Goal: Task Accomplishment & Management: Complete application form

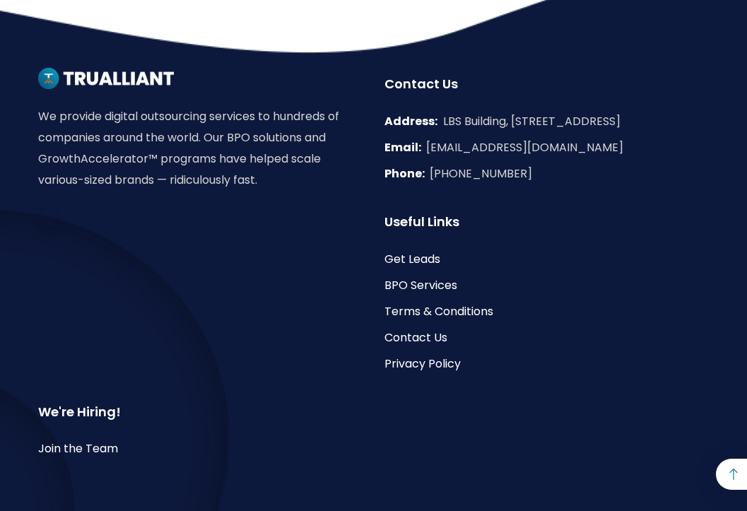
scroll to position [5613, 0]
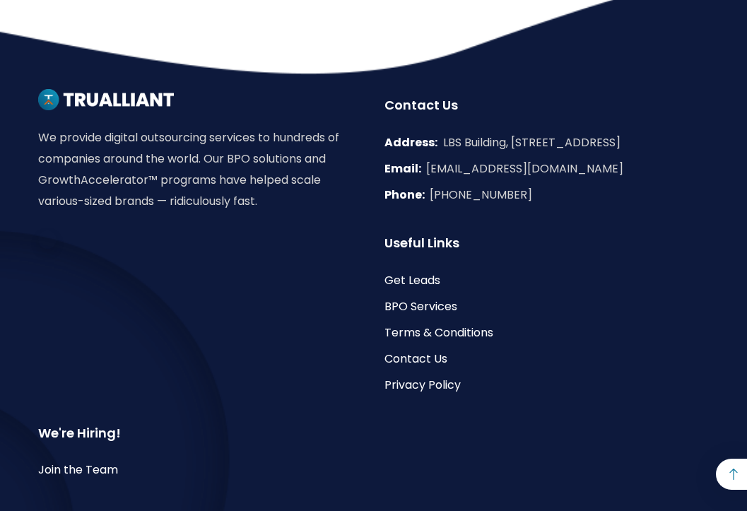
drag, startPoint x: 444, startPoint y: 142, endPoint x: 570, endPoint y: 170, distance: 129.4
click at [570, 153] on div "Address: LBS Building, Jalandoni St, Iloilo City Proper, 5000 Iloilo City, Phil…" at bounding box center [546, 142] width 325 height 21
click at [185, 380] on div "We provide digital outsourcing services to hundreds of companies around the wor…" at bounding box center [374, 300] width 692 height 537
drag, startPoint x: 542, startPoint y: 213, endPoint x: 432, endPoint y: 215, distance: 109.5
click at [432, 206] on div "Phone: +1 (858) 283 5089" at bounding box center [546, 194] width 325 height 21
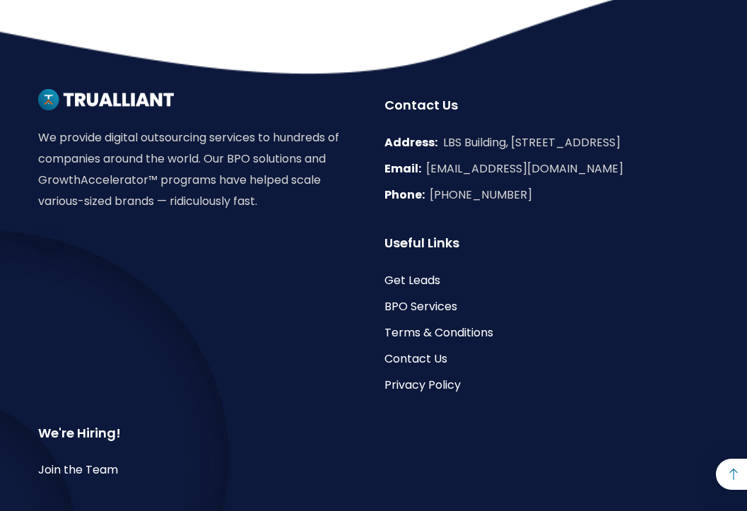
click at [167, 340] on div "We provide digital outsourcing services to hundreds of companies around the wor…" at bounding box center [374, 300] width 692 height 537
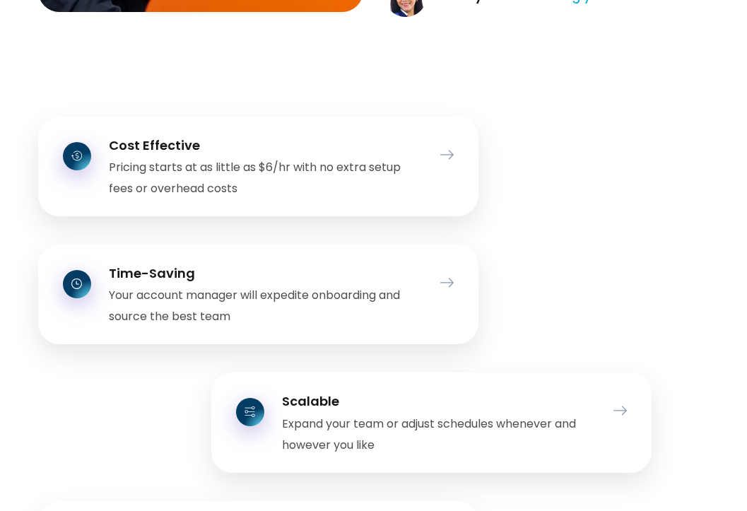
scroll to position [0, 0]
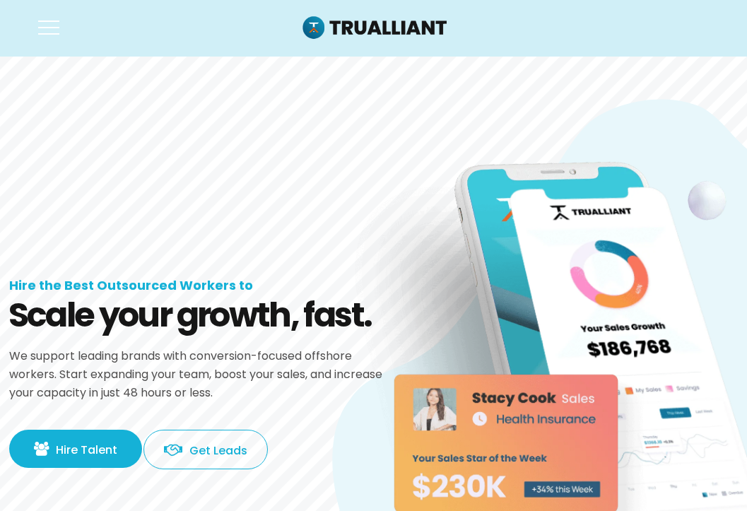
click at [47, 25] on div at bounding box center [48, 29] width 21 height 14
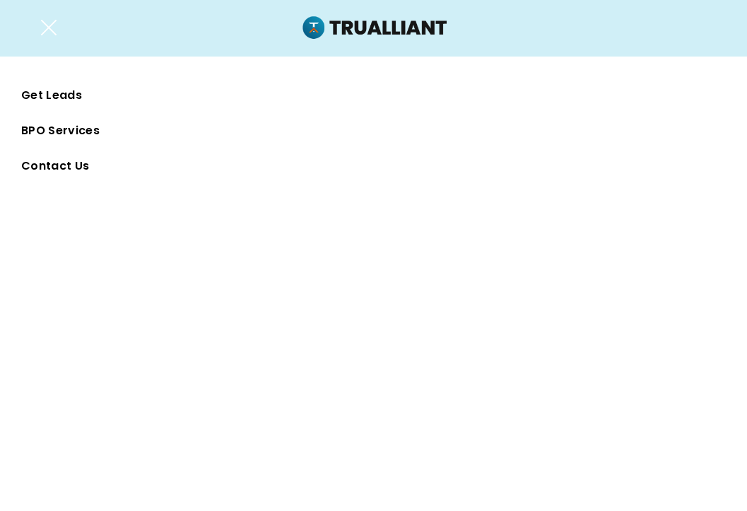
click at [43, 95] on span "Get Leads" at bounding box center [51, 95] width 61 height 21
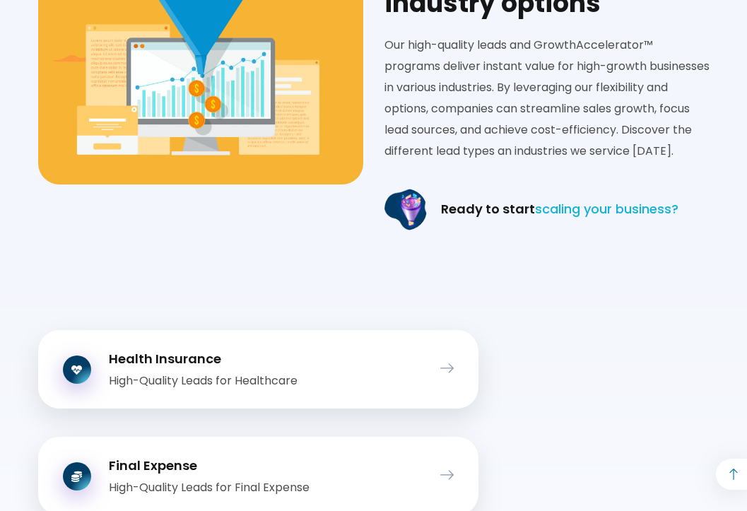
scroll to position [1837, 0]
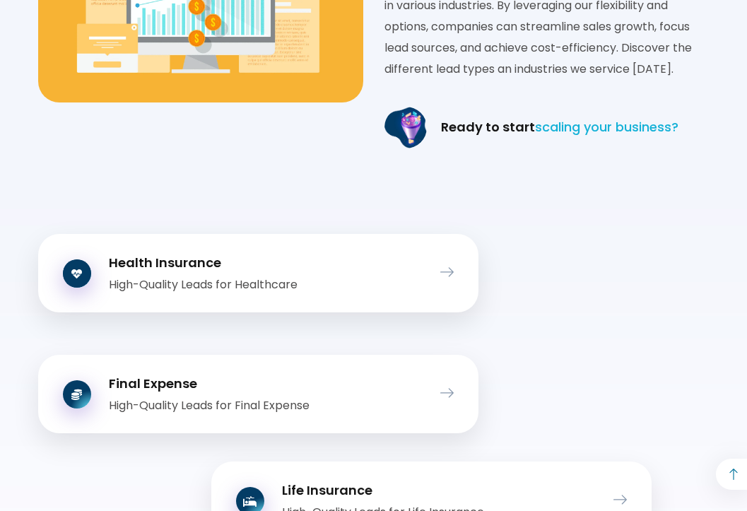
click at [402, 312] on div "Health Insurance High-Quality Leads for Healthcare" at bounding box center [258, 273] width 440 height 78
click at [447, 285] on link at bounding box center [439, 272] width 28 height 26
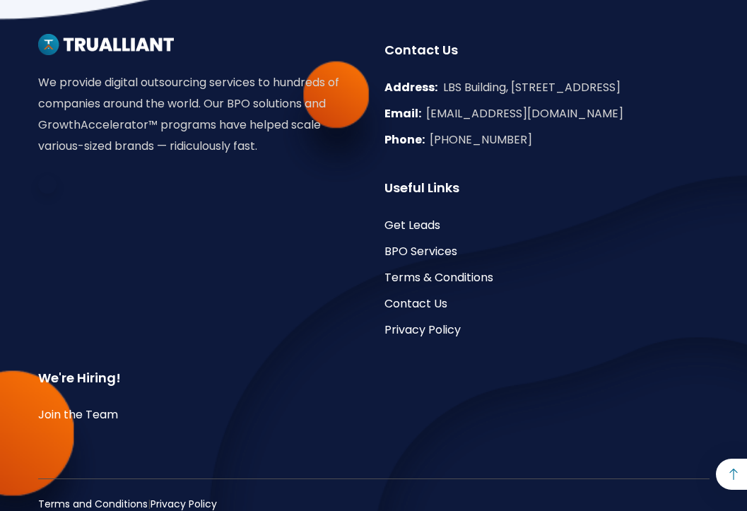
scroll to position [910, 0]
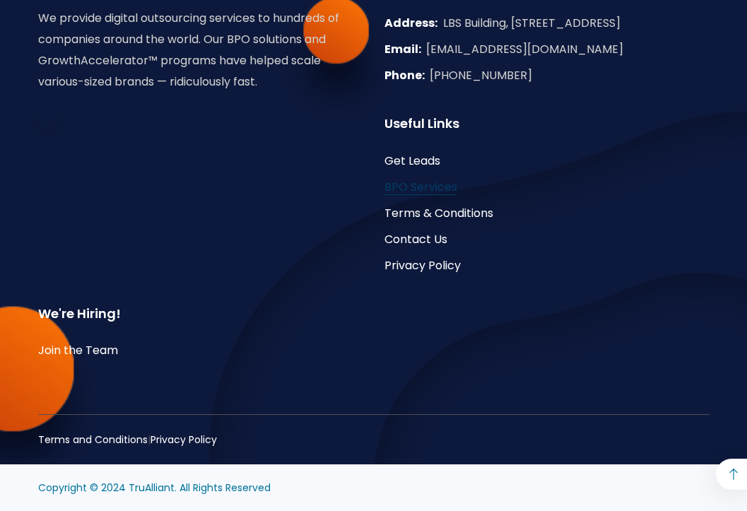
click at [393, 190] on link "BPO Services" at bounding box center [420, 187] width 73 height 16
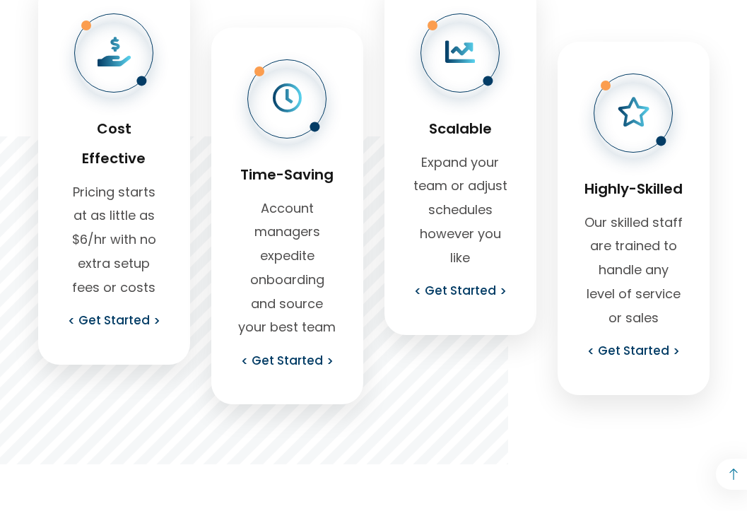
scroll to position [989, 0]
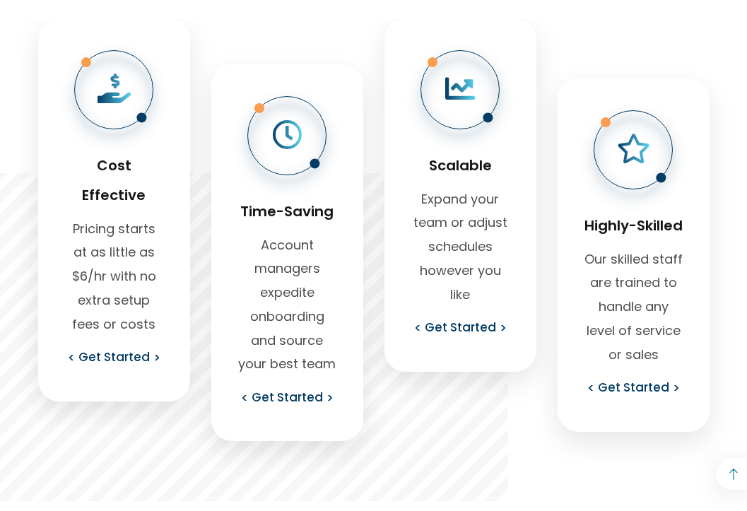
click at [156, 413] on div at bounding box center [114, 431] width 152 height 60
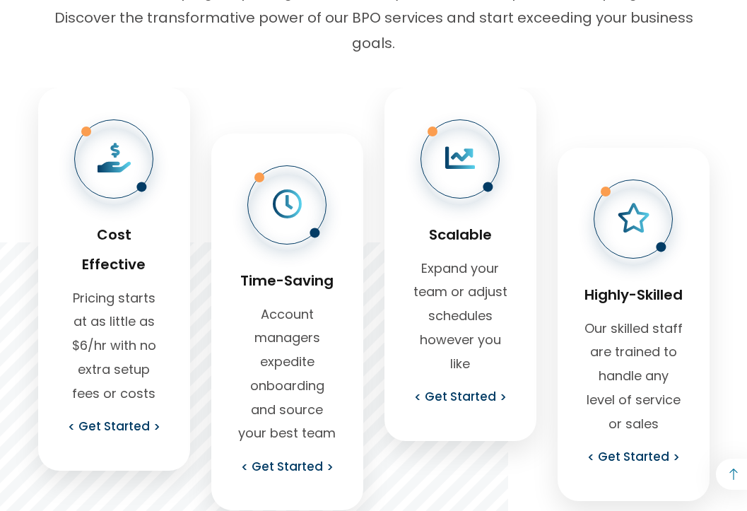
scroll to position [918, 0]
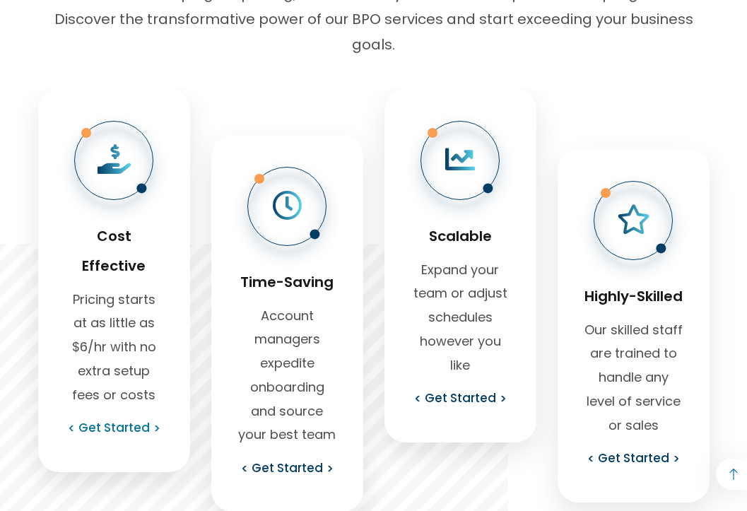
click at [120, 417] on link "Get Started" at bounding box center [114, 428] width 93 height 23
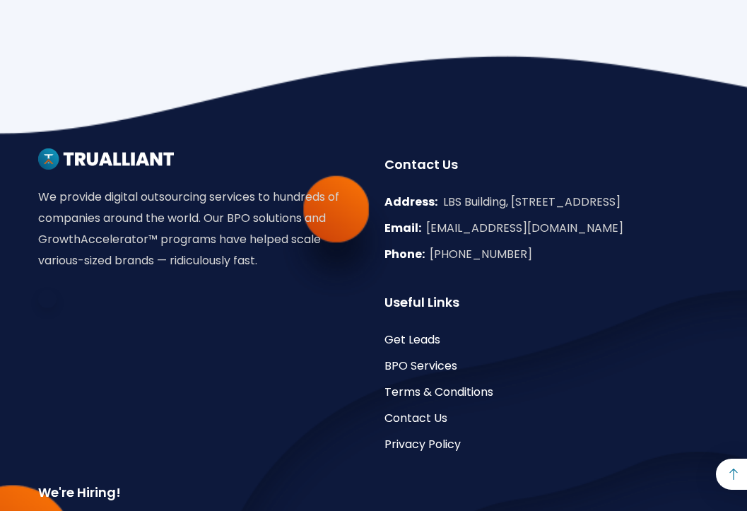
scroll to position [910, 0]
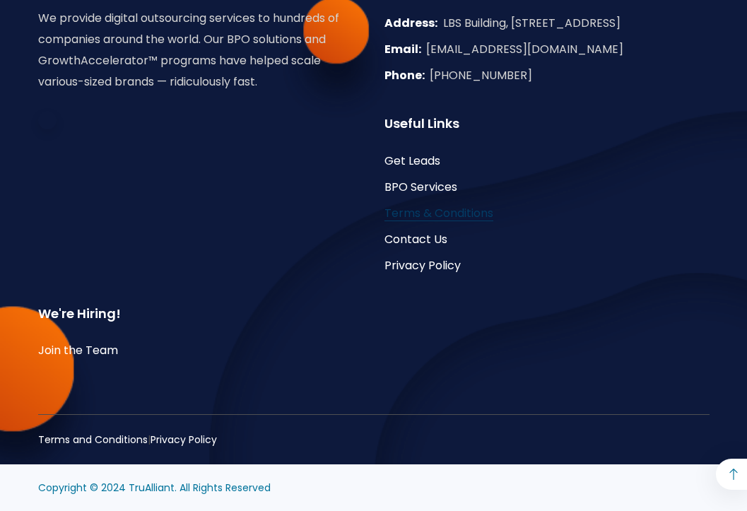
click at [438, 215] on link "Terms & Conditions" at bounding box center [438, 213] width 109 height 16
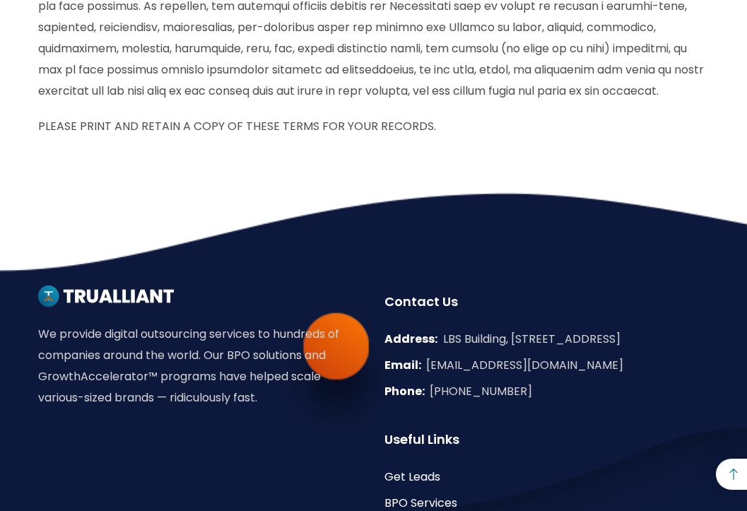
scroll to position [5864, 0]
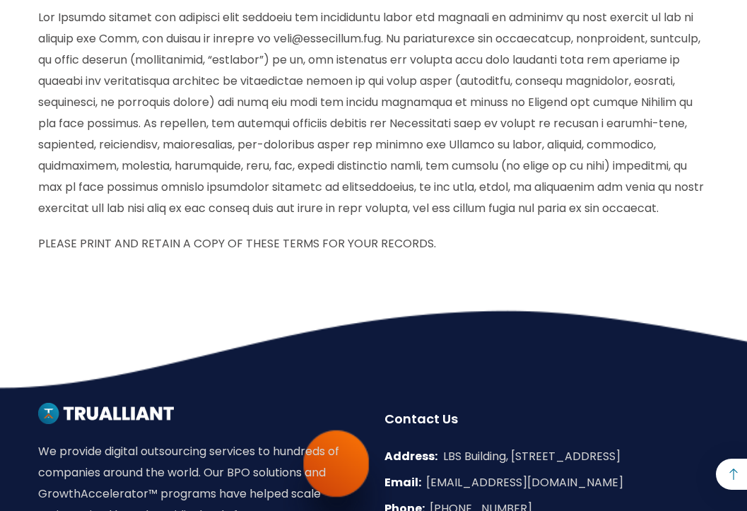
click at [255, 233] on p "PLEASE PRINT AND RETAIN A COPY OF THESE TERMS FOR YOUR RECORDS." at bounding box center [373, 243] width 671 height 21
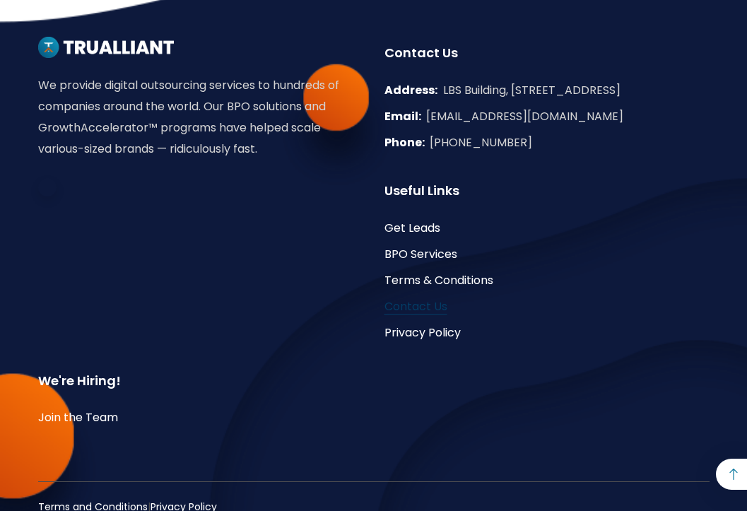
scroll to position [6205, 0]
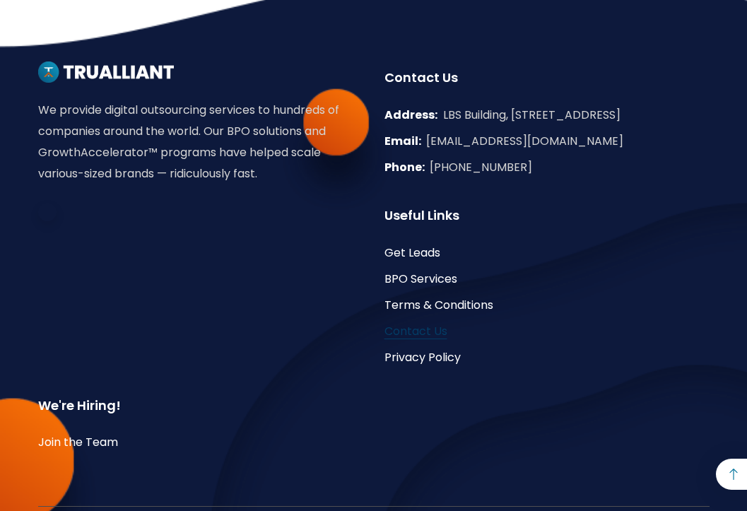
click at [425, 323] on link "Contact Us" at bounding box center [415, 331] width 63 height 16
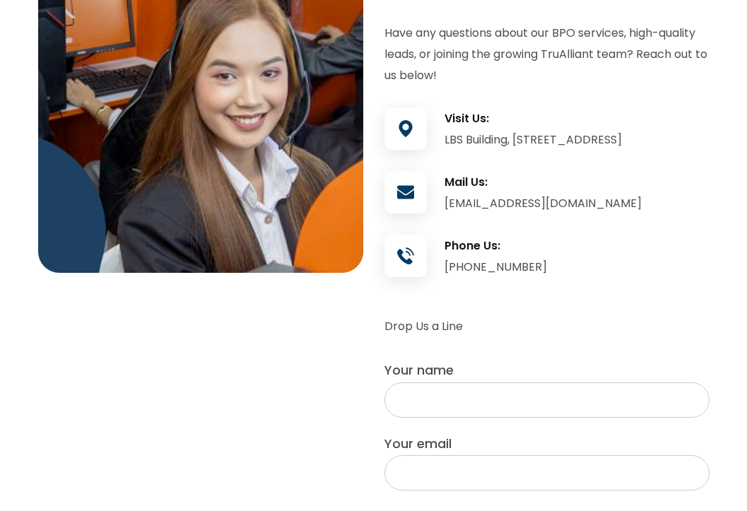
scroll to position [106, 0]
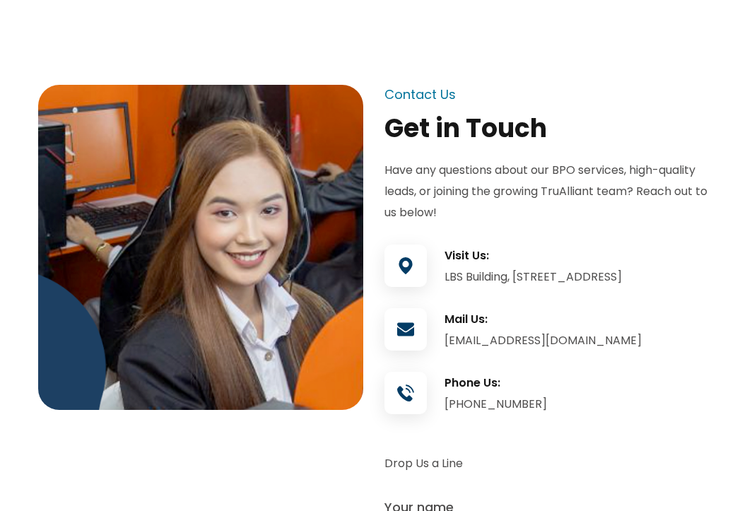
click at [292, 226] on img at bounding box center [200, 247] width 325 height 325
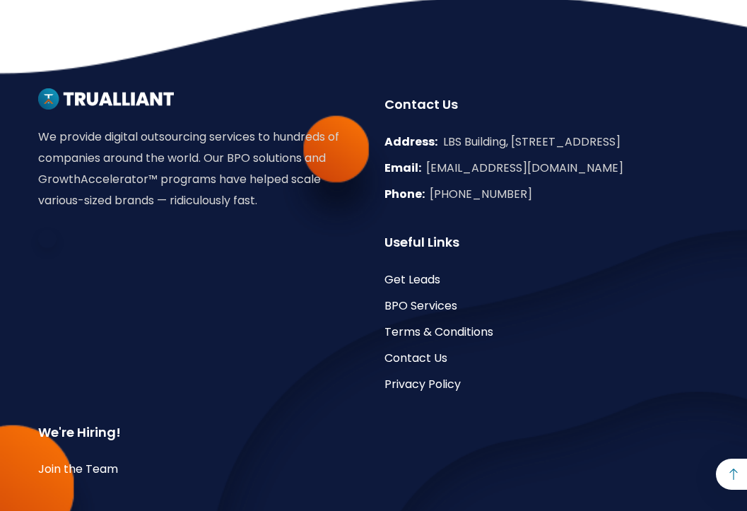
scroll to position [1095, 0]
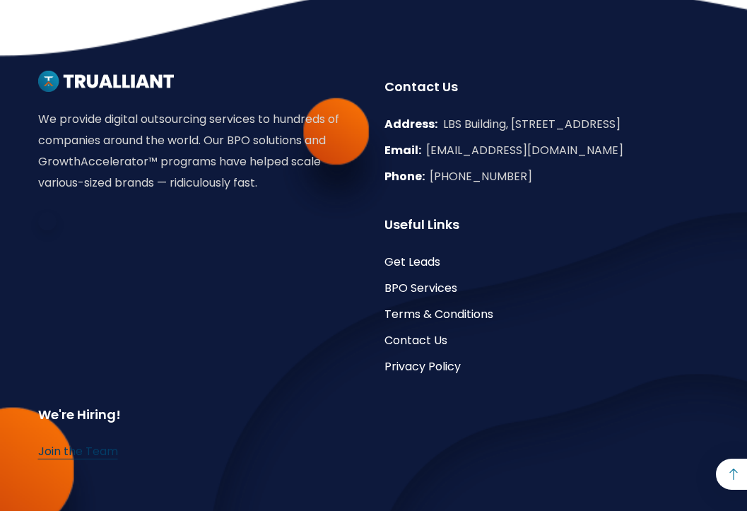
click at [85, 459] on link "Join the Team" at bounding box center [78, 451] width 80 height 16
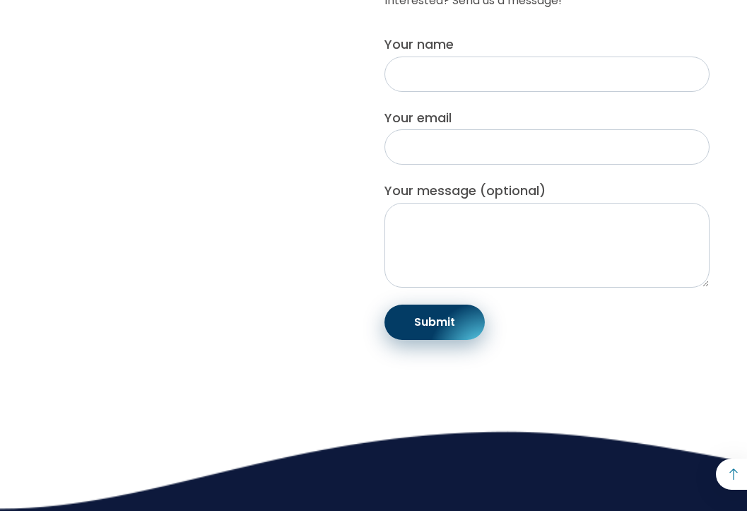
scroll to position [565, 0]
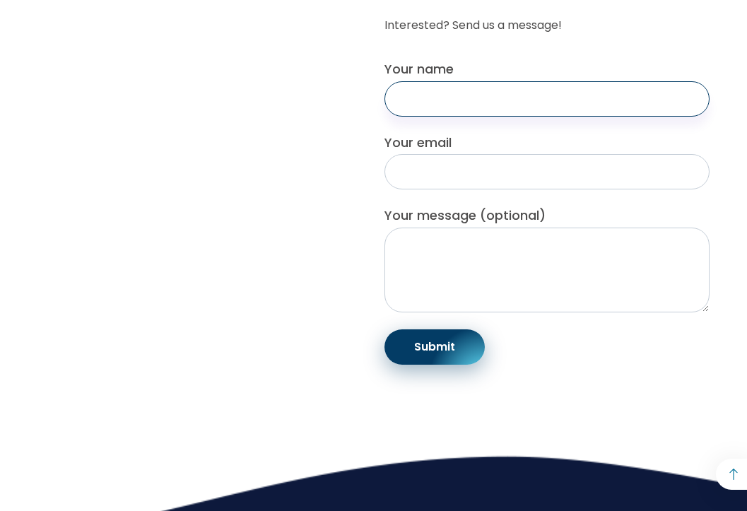
click at [522, 117] on input "Your name" at bounding box center [546, 98] width 325 height 35
type input "z"
type input "[PERSON_NAME]"
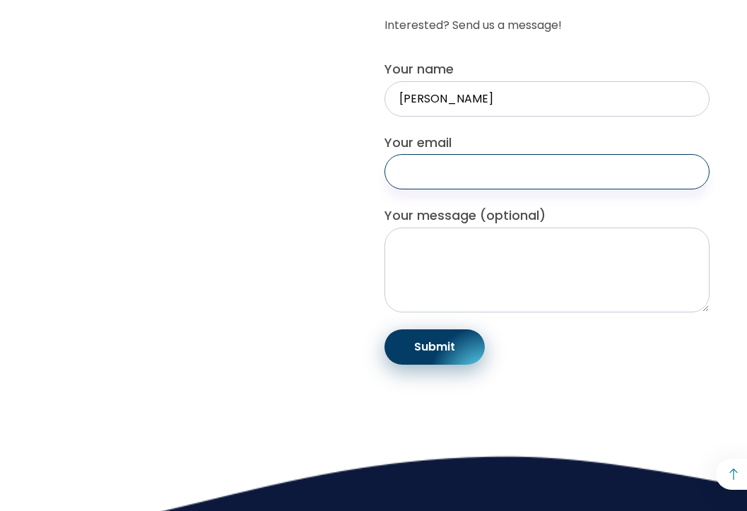
drag, startPoint x: 435, startPoint y: 215, endPoint x: 442, endPoint y: 221, distance: 9.0
click at [436, 189] on input "Your email" at bounding box center [546, 171] width 325 height 35
type input "molivera@healthcarememberservices.com"
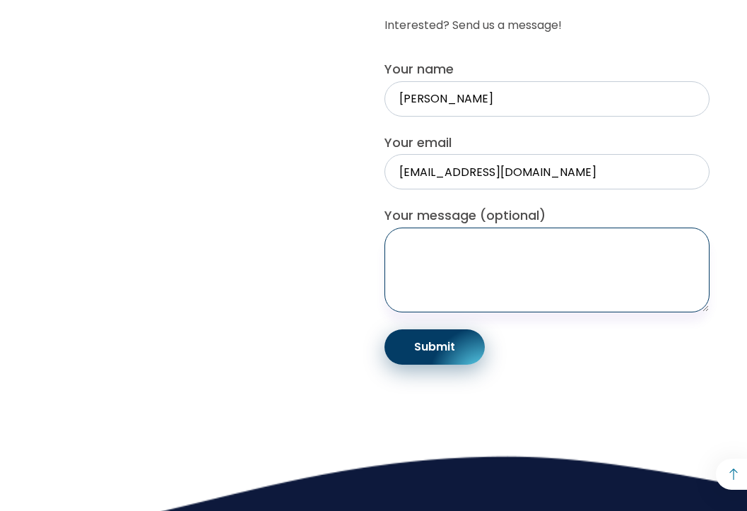
click at [445, 281] on textarea "Your message (optional)" at bounding box center [546, 269] width 325 height 85
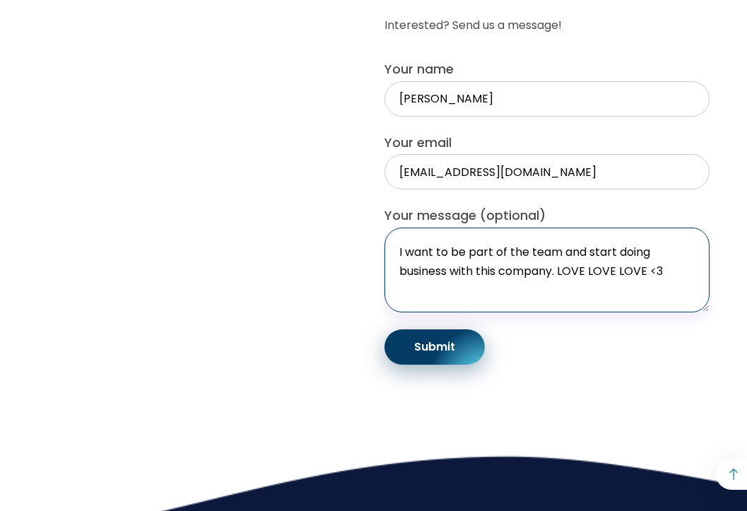
type textarea "I want to be part of the team and start doing business with this company. LOVE …"
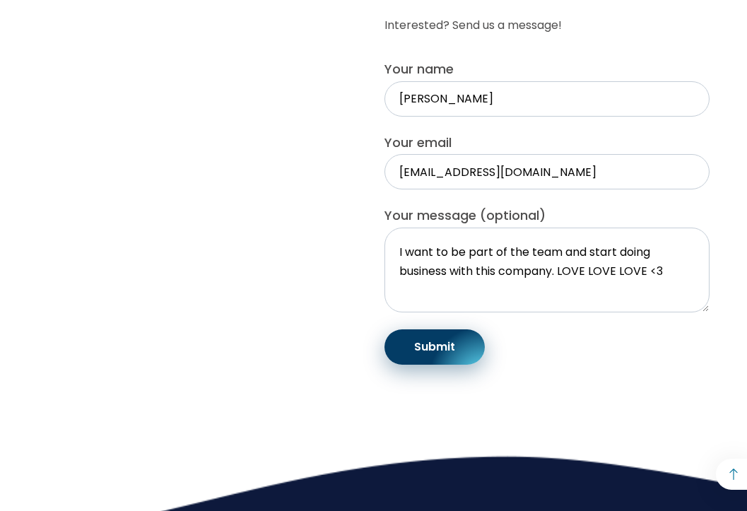
click at [300, 258] on div "We're Hiring Join the TruAlliant Team We’re always looking for new customer-foc…" at bounding box center [374, 2] width 692 height 753
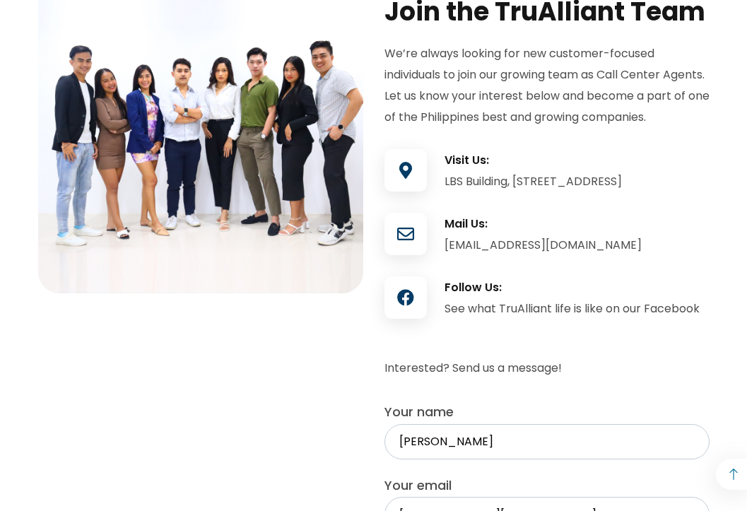
scroll to position [0, 0]
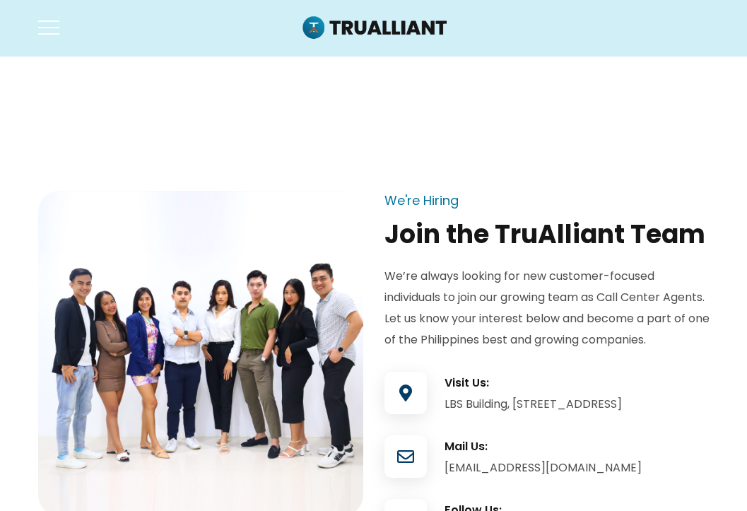
click at [341, 32] on img at bounding box center [373, 28] width 146 height 30
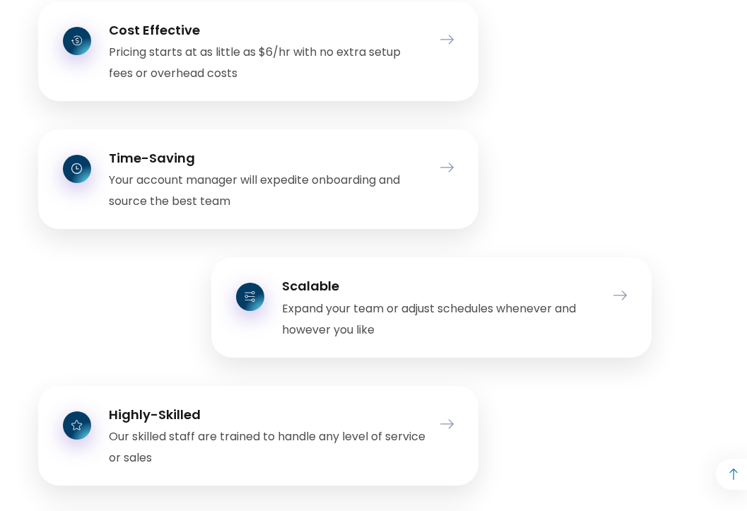
scroll to position [1625, 0]
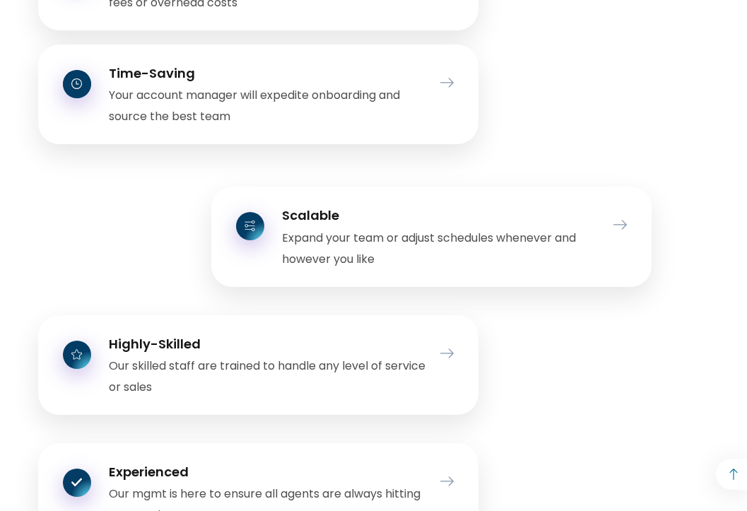
click at [402, 105] on div "Your account manager will expedite onboarding and source the best team" at bounding box center [267, 106] width 317 height 42
click at [450, 77] on icon at bounding box center [446, 82] width 13 height 19
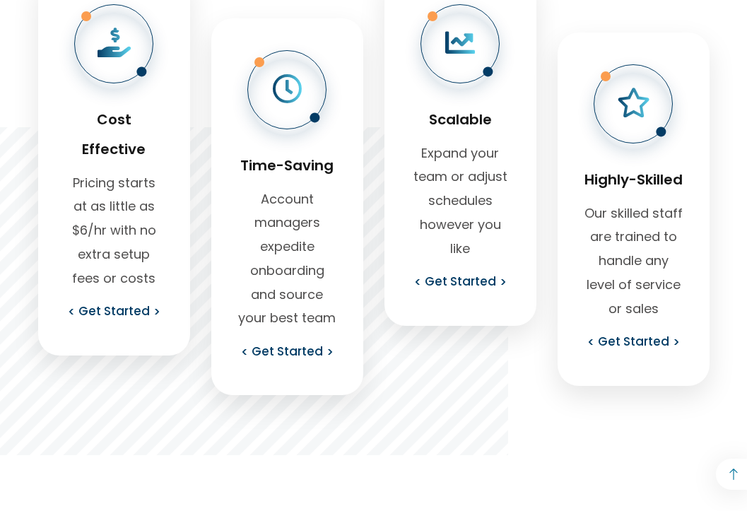
scroll to position [1060, 0]
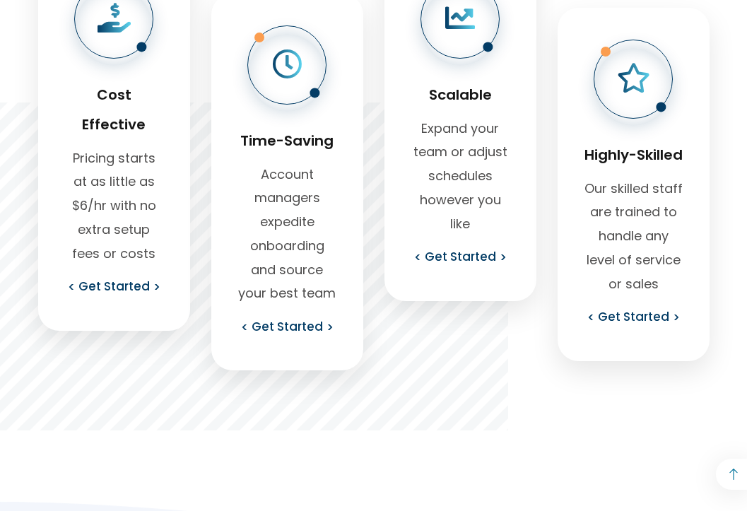
click at [434, 346] on div at bounding box center [460, 331] width 152 height 60
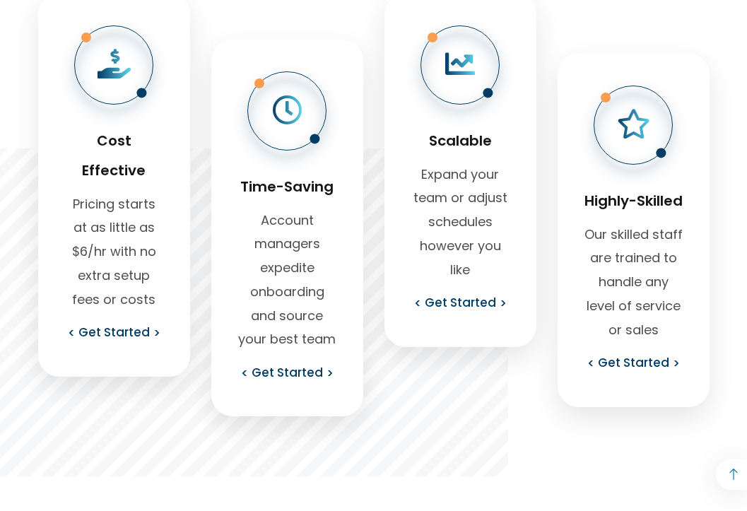
scroll to position [989, 0]
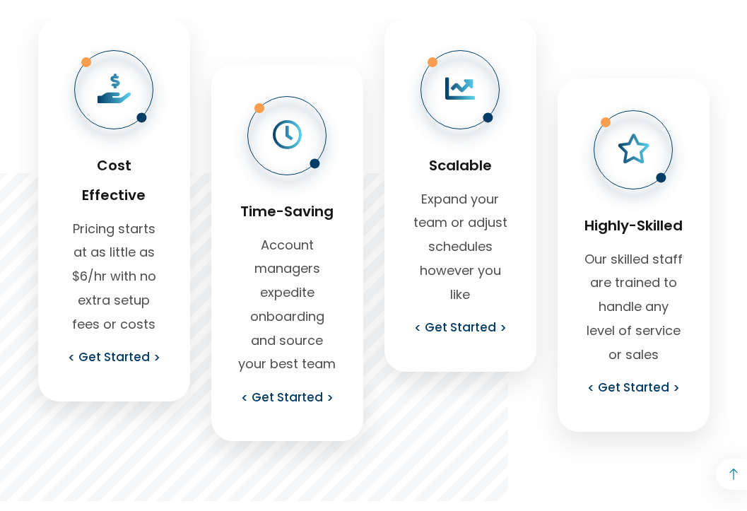
click at [495, 403] on div at bounding box center [460, 402] width 152 height 60
click at [474, 398] on div at bounding box center [460, 402] width 152 height 60
click at [468, 415] on div at bounding box center [460, 402] width 152 height 60
